Goal: Check status: Check status

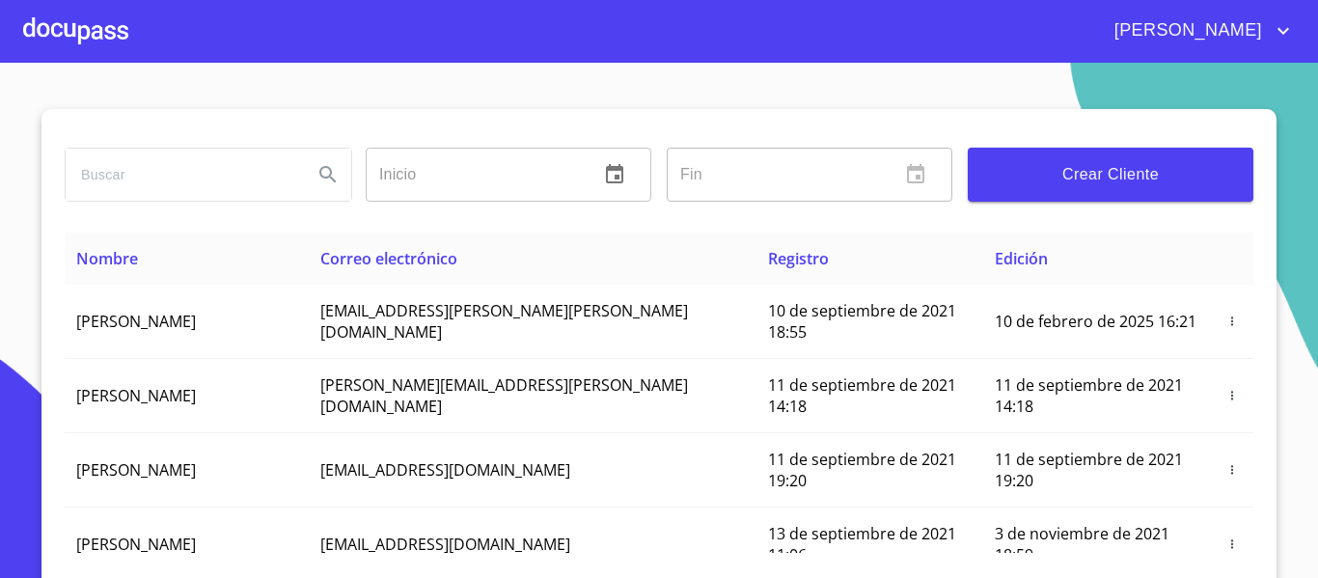
click at [93, 38] on div at bounding box center [75, 31] width 105 height 62
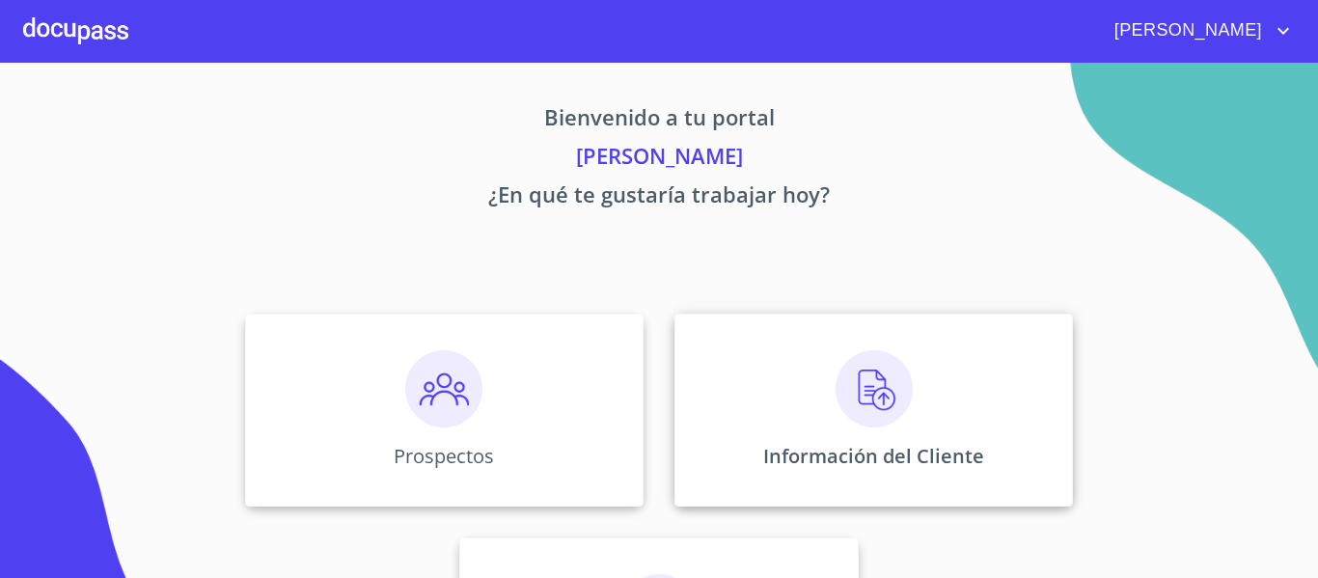
click at [758, 403] on div "Información del Cliente" at bounding box center [874, 410] width 399 height 193
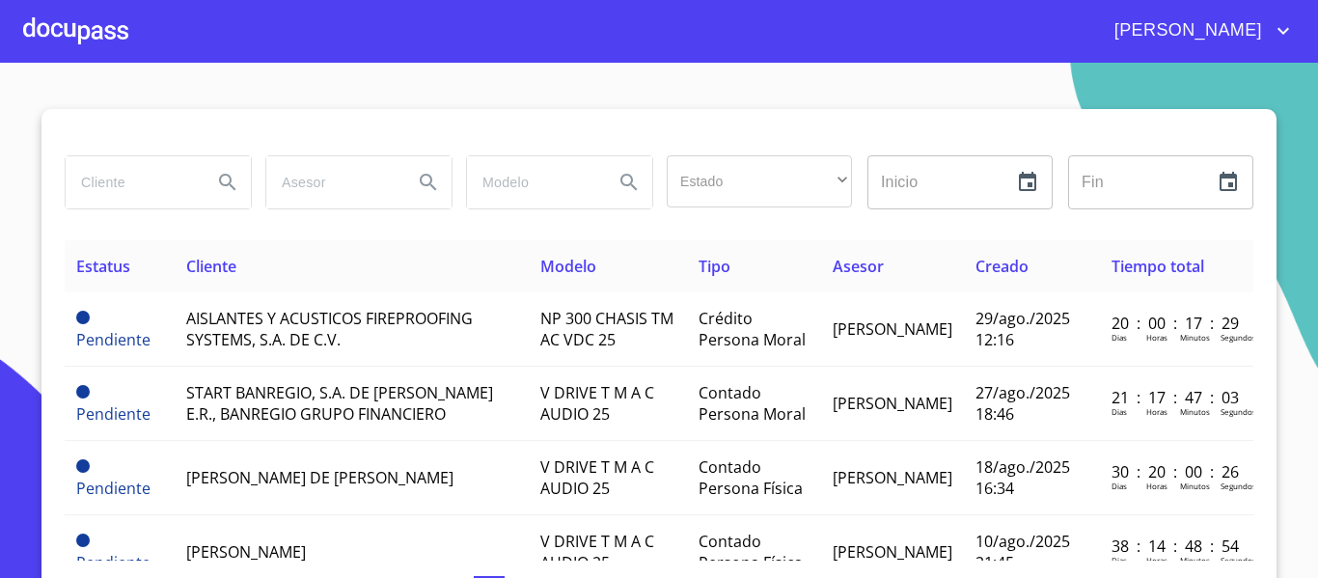
click at [139, 201] on input "search" at bounding box center [131, 182] width 131 height 52
type input "[PERSON_NAME]"
click at [219, 175] on icon "Search" at bounding box center [227, 182] width 16 height 16
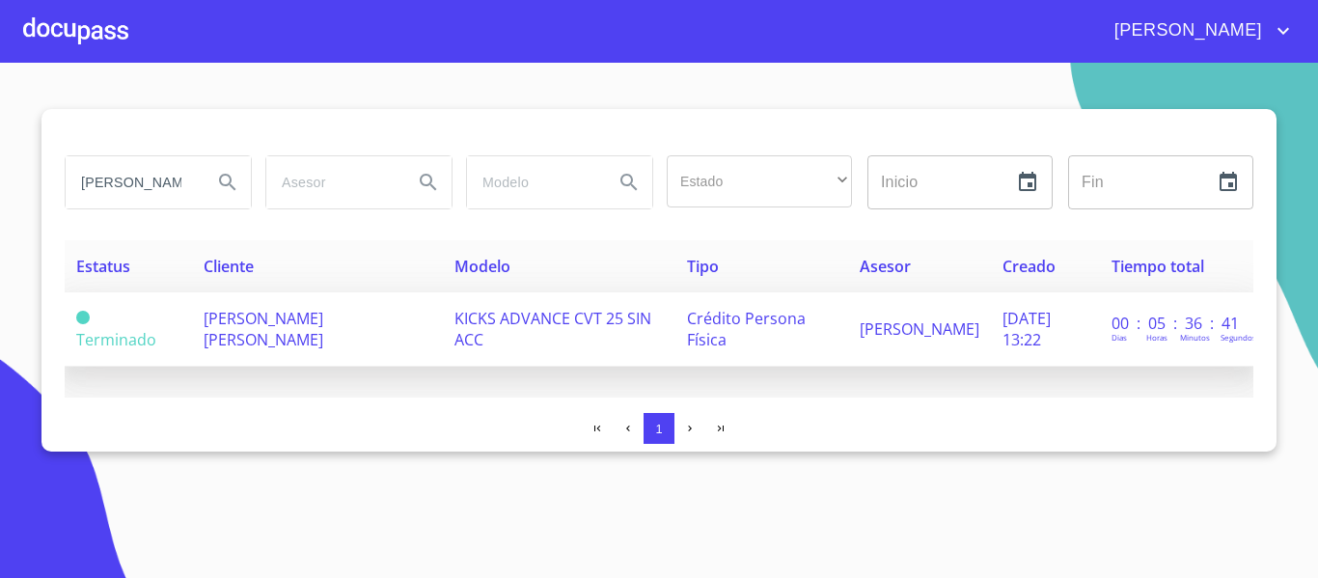
click at [455, 337] on span "KICKS ADVANCE CVT 25 SIN ACC" at bounding box center [553, 329] width 197 height 42
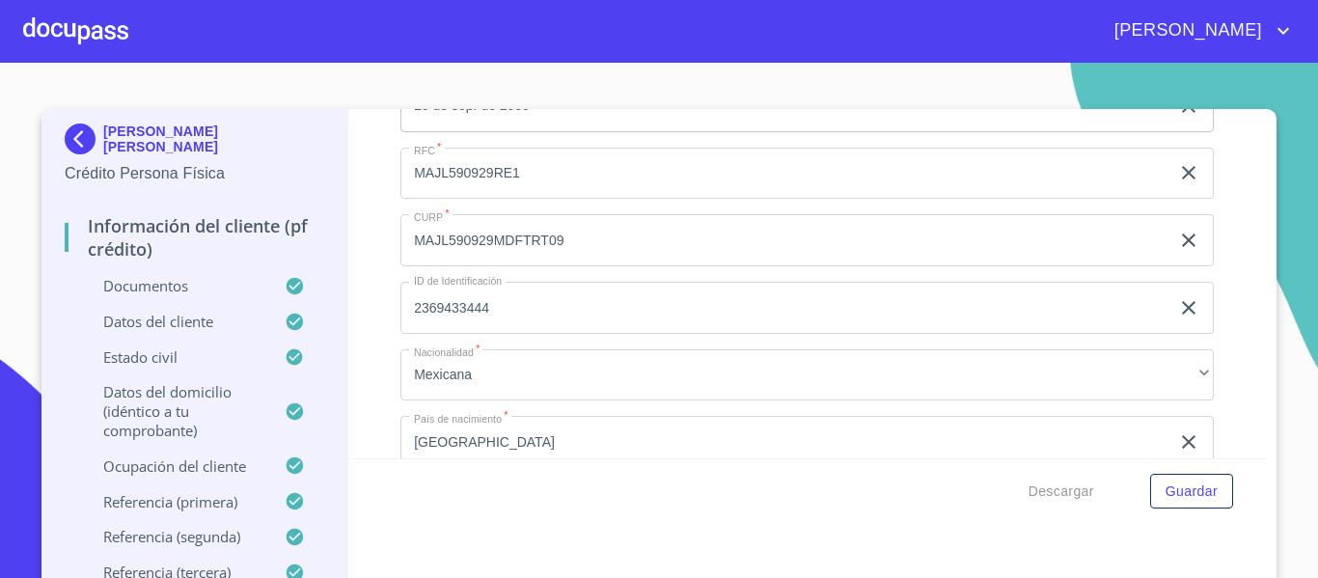
scroll to position [5417, 0]
